Goal: Task Accomplishment & Management: Manage account settings

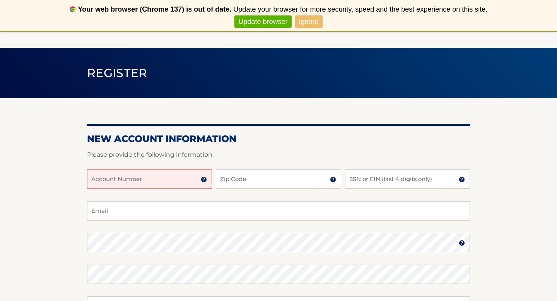
scroll to position [31, 0]
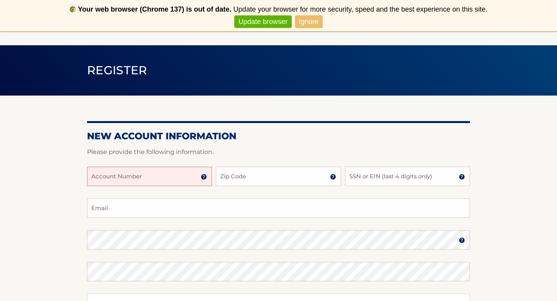
click at [163, 179] on input "Account Number" at bounding box center [149, 176] width 125 height 19
type input "44455981546"
click at [227, 181] on input "Zip Code" at bounding box center [278, 176] width 125 height 19
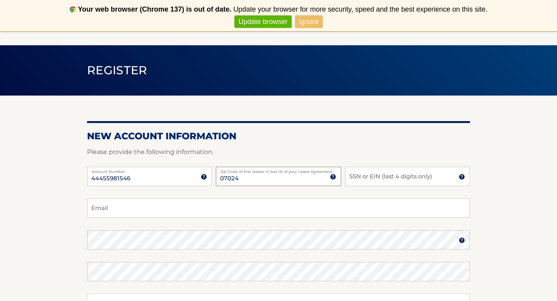
type input "07024"
click at [369, 179] on input "SSN or EIN (last 4 digits only)" at bounding box center [407, 176] width 125 height 19
type input "5982"
click at [242, 206] on input "Email" at bounding box center [278, 207] width 383 height 19
type input "[EMAIL_ADDRESS][DOMAIN_NAME]"
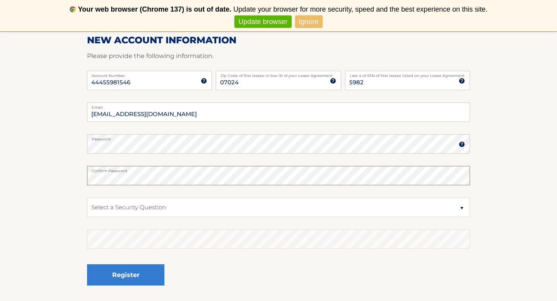
scroll to position [134, 0]
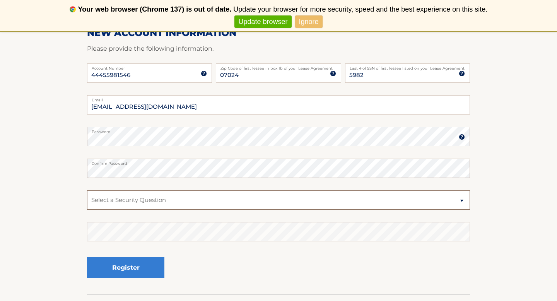
click at [139, 200] on select "Select a Security Question What was the name of your elementary school? What is…" at bounding box center [278, 199] width 383 height 19
select select "2"
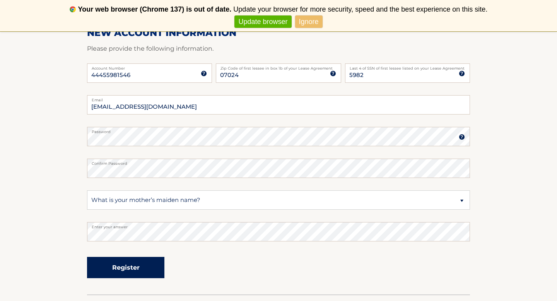
click at [116, 268] on button "Register" at bounding box center [125, 267] width 77 height 21
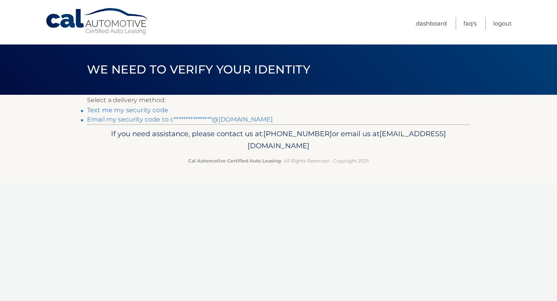
click at [158, 121] on link "**********" at bounding box center [180, 119] width 186 height 7
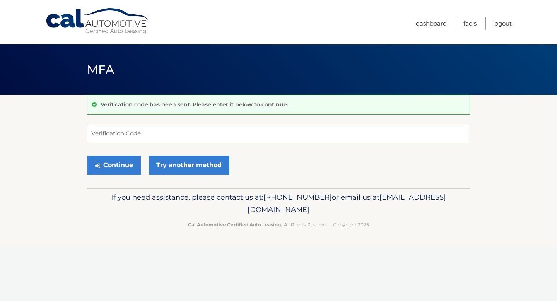
click at [200, 138] on input "Verification Code" at bounding box center [278, 133] width 383 height 19
paste input "018136"
click at [130, 165] on button "Continue" at bounding box center [114, 164] width 54 height 19
click at [111, 167] on button "Continue" at bounding box center [114, 164] width 54 height 19
click at [142, 138] on input "018136" at bounding box center [278, 133] width 383 height 19
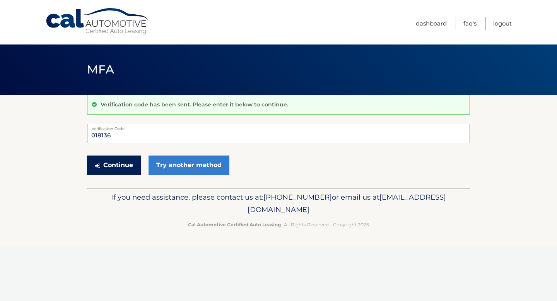
type input "018136"
click at [102, 168] on button "Continue" at bounding box center [114, 164] width 54 height 19
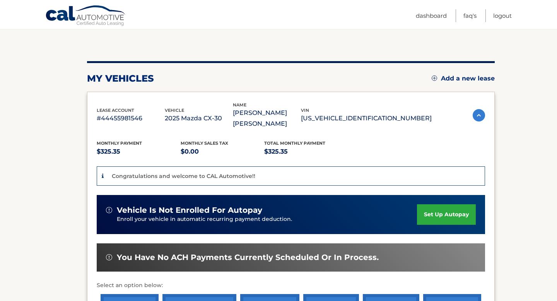
scroll to position [196, 0]
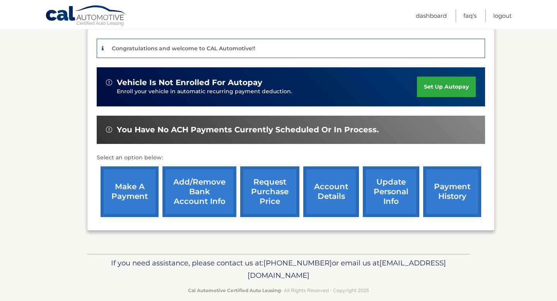
click at [321, 191] on link "account details" at bounding box center [331, 191] width 56 height 51
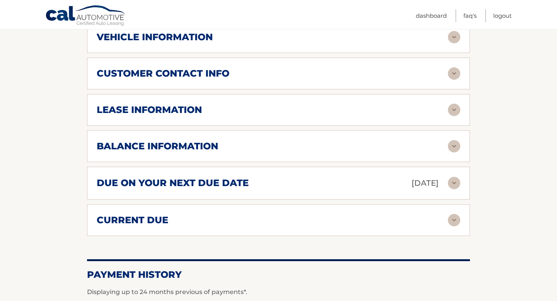
scroll to position [395, 0]
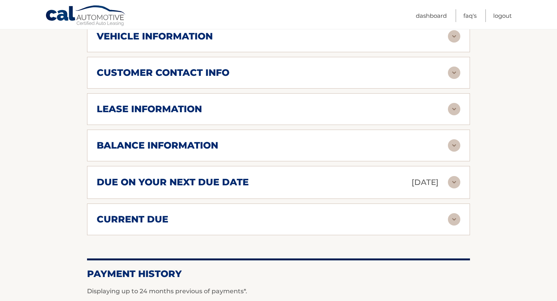
click at [452, 184] on img at bounding box center [454, 182] width 12 height 12
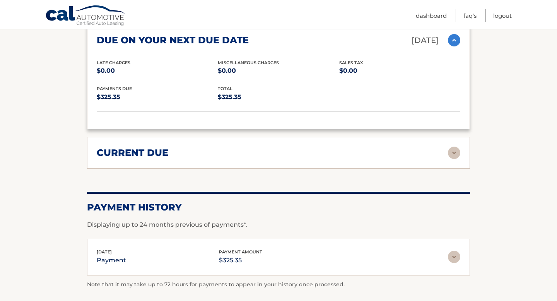
scroll to position [577, 0]
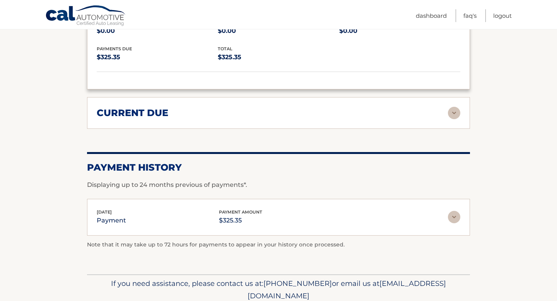
click at [452, 111] on img at bounding box center [454, 113] width 12 height 12
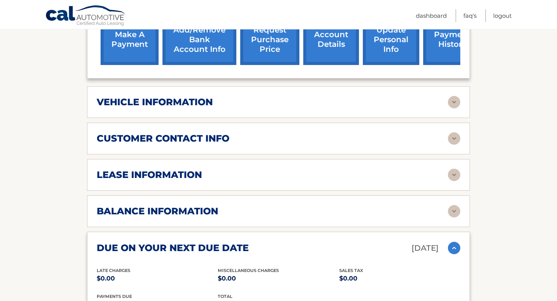
scroll to position [328, 0]
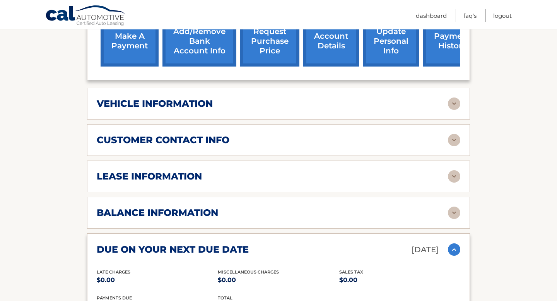
click at [357, 184] on div "lease information Contract Start Date Jul 28, 2025 Term 39 Maturity Date Oct 28…" at bounding box center [278, 176] width 383 height 32
click at [356, 174] on div "lease information" at bounding box center [272, 177] width 351 height 12
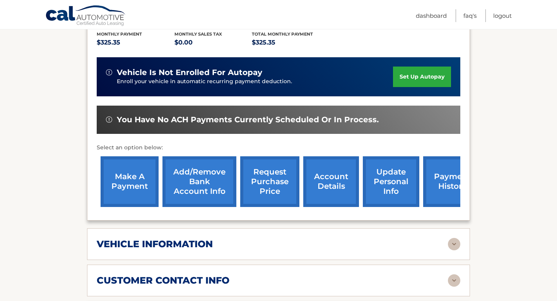
scroll to position [185, 0]
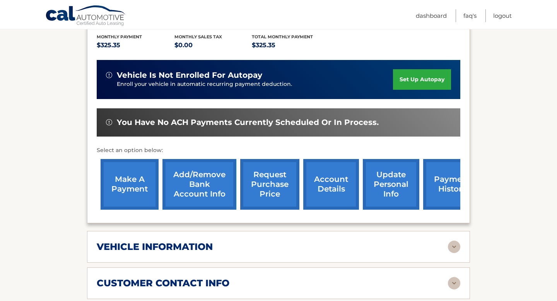
click at [133, 181] on link "make a payment" at bounding box center [130, 184] width 58 height 51
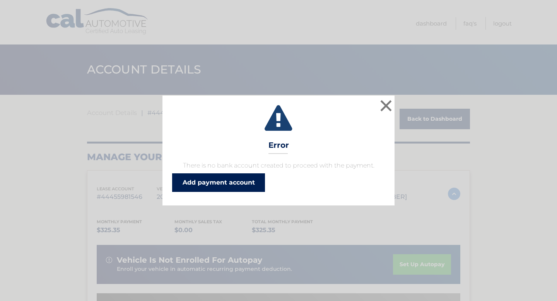
click at [264, 182] on link "Add payment account" at bounding box center [218, 182] width 93 height 19
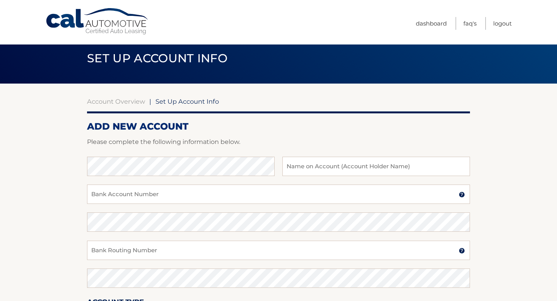
scroll to position [14, 0]
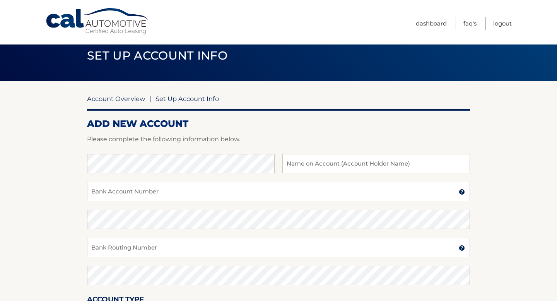
click at [106, 99] on link "Account Overview" at bounding box center [116, 99] width 58 height 8
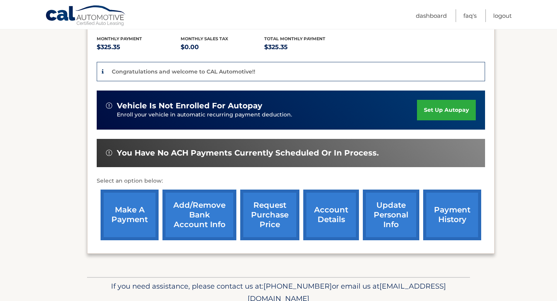
scroll to position [191, 0]
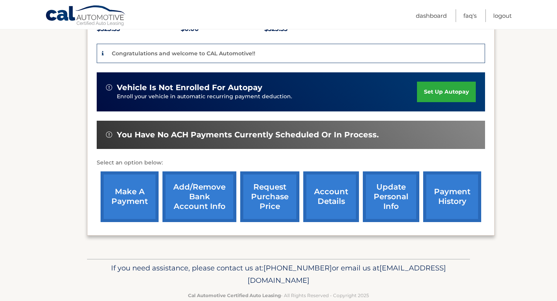
click at [194, 193] on link "Add/Remove bank account info" at bounding box center [199, 196] width 74 height 51
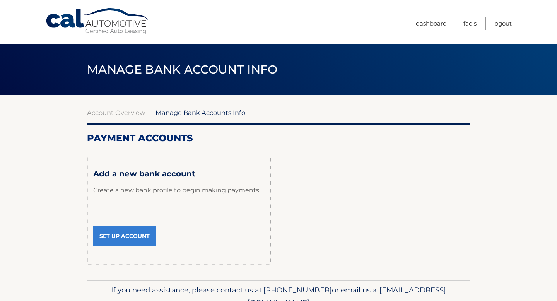
scroll to position [38, 0]
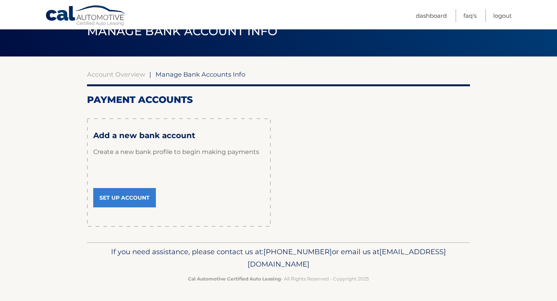
click at [121, 201] on link "Set Up Account" at bounding box center [124, 197] width 63 height 19
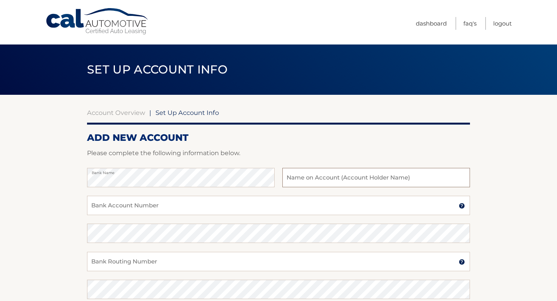
click at [303, 181] on input "text" at bounding box center [376, 177] width 188 height 19
type input "[PERSON_NAME]"
click at [242, 203] on input "Bank Account Number" at bounding box center [278, 205] width 383 height 19
click at [235, 208] on input "Bank Account Number" at bounding box center [278, 205] width 383 height 19
type input "625861367"
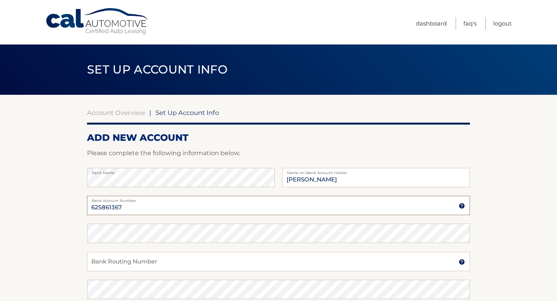
drag, startPoint x: 133, startPoint y: 208, endPoint x: 49, endPoint y: 209, distance: 83.5
click at [49, 209] on section "Account Overview | Set Up Account Info ADD NEW ACCOUNT Please complete the foll…" at bounding box center [278, 242] width 557 height 295
click at [110, 266] on input "Bank Routing Number" at bounding box center [278, 261] width 383 height 19
type input "021202337"
drag, startPoint x: 123, startPoint y: 261, endPoint x: 75, endPoint y: 262, distance: 48.3
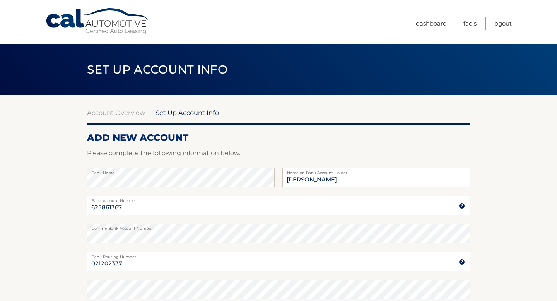
click at [73, 262] on section "Account Overview | Set Up Account Info ADD NEW ACCOUNT Please complete the foll…" at bounding box center [278, 242] width 557 height 295
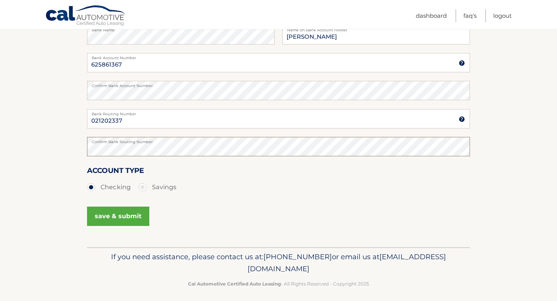
scroll to position [148, 0]
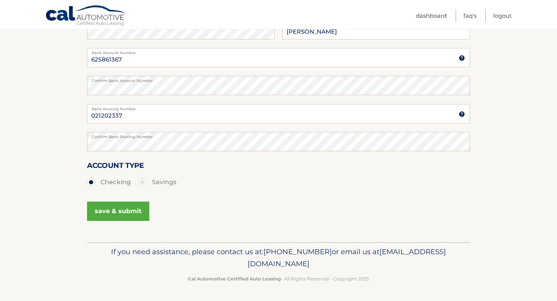
click at [124, 210] on button "save & submit" at bounding box center [118, 210] width 62 height 19
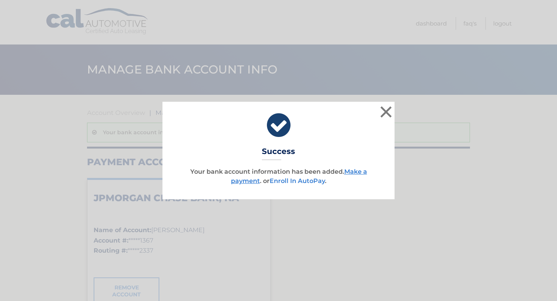
click at [304, 181] on link "Enroll In AutoPay" at bounding box center [296, 180] width 55 height 7
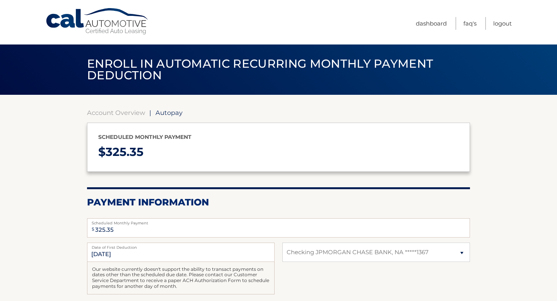
select select "ZmRmZDEwOTEtNzIwZi00YzEwLWI2ZDYtY2FjYTBhZDg4MDJk"
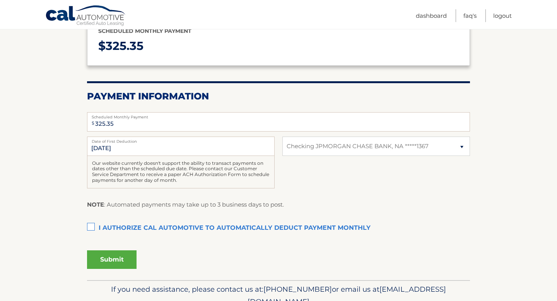
scroll to position [107, 0]
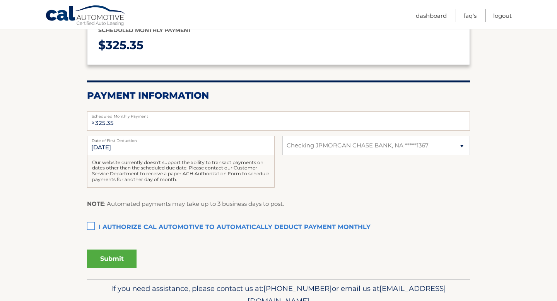
click at [88, 226] on label "I authorize cal automotive to automatically deduct payment monthly This checkbo…" at bounding box center [278, 227] width 383 height 15
click at [0, 0] on input "I authorize cal automotive to automatically deduct payment monthly This checkbo…" at bounding box center [0, 0] width 0 height 0
click at [121, 260] on button "Submit" at bounding box center [111, 258] width 49 height 19
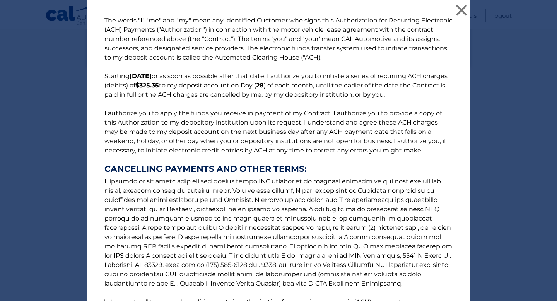
scroll to position [73, 0]
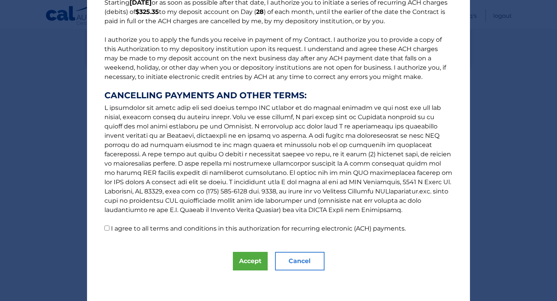
click at [106, 226] on input "I agree to all terms and conditions in this authorization for recurring electro…" at bounding box center [106, 227] width 5 height 5
checkbox input "true"
click at [244, 269] on button "Accept" at bounding box center [250, 261] width 35 height 19
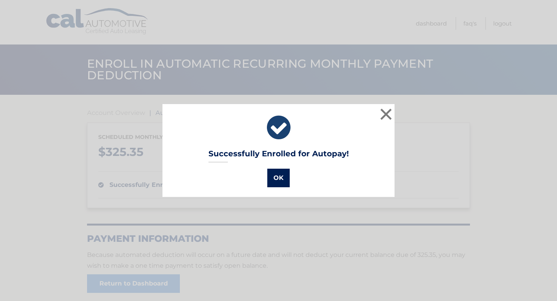
click at [283, 172] on button "OK" at bounding box center [278, 178] width 22 height 19
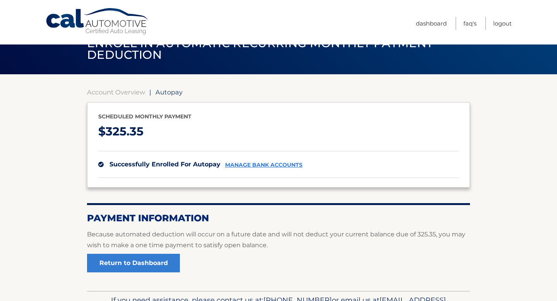
scroll to position [21, 0]
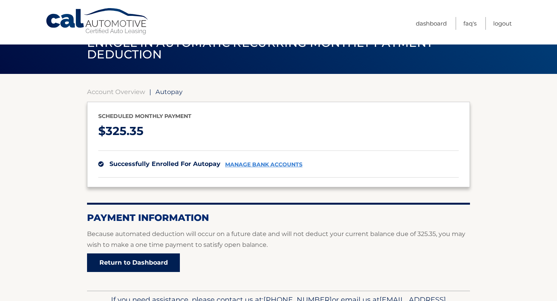
click at [161, 267] on link "Return to Dashboard" at bounding box center [133, 262] width 93 height 19
